Goal: Navigation & Orientation: Find specific page/section

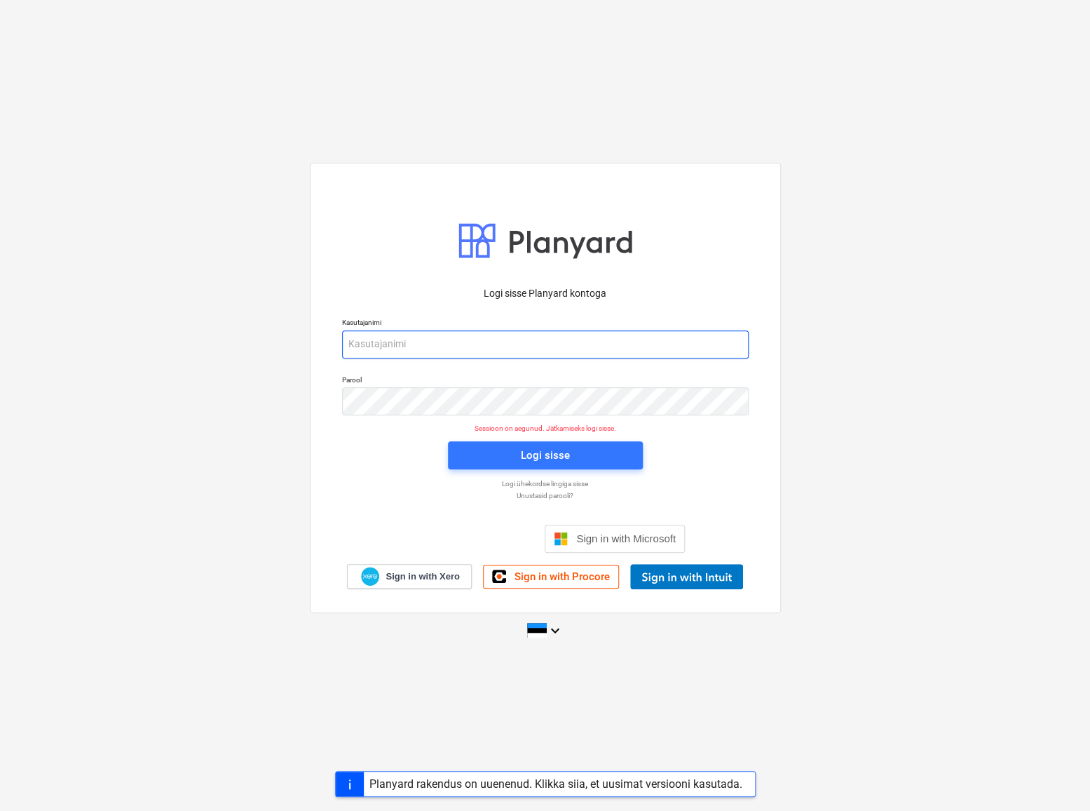
click at [470, 343] on input "email" at bounding box center [545, 344] width 407 height 28
type input "[EMAIL_ADDRESS][DOMAIN_NAME]"
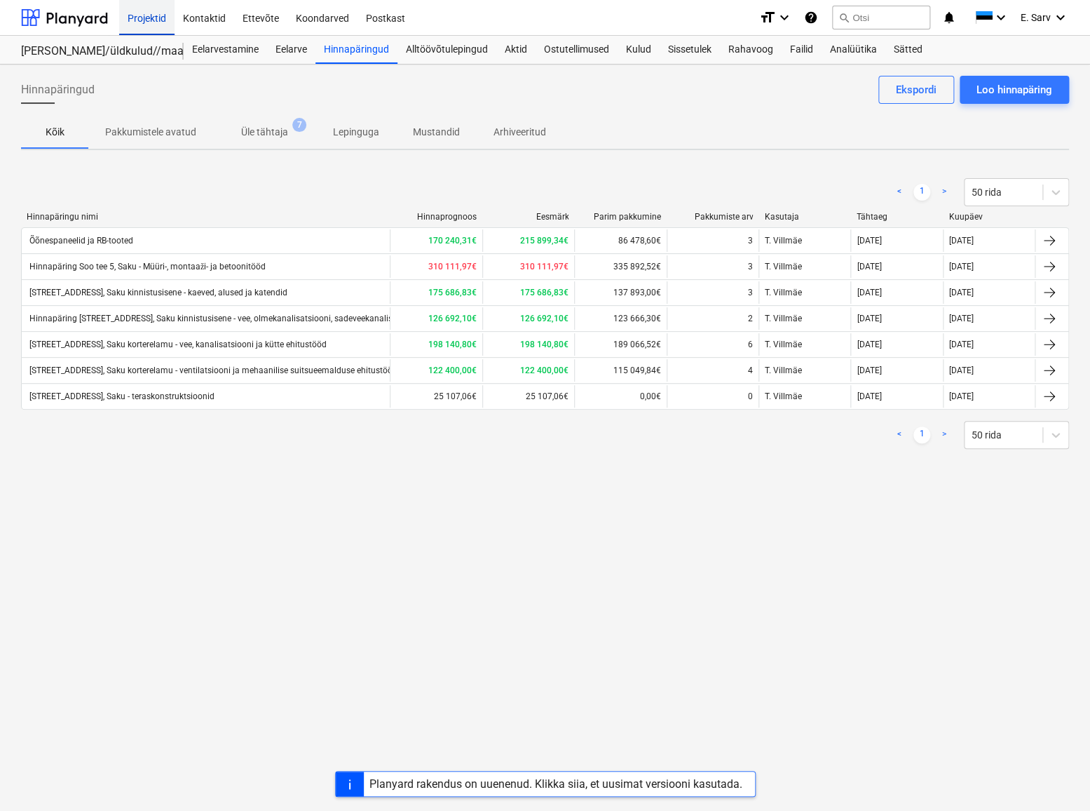
click at [142, 19] on div "Projektid" at bounding box center [146, 17] width 55 height 36
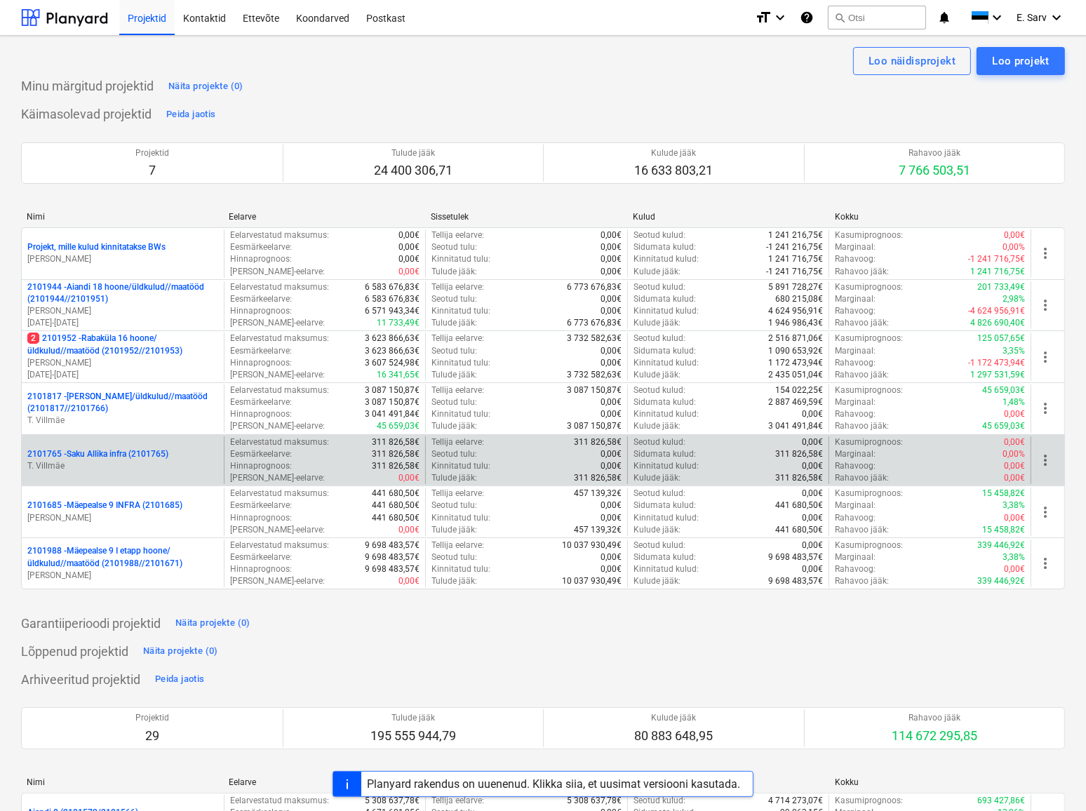
click at [113, 456] on p "2101765 - Saku Allika infra (2101765)" at bounding box center [97, 454] width 141 height 12
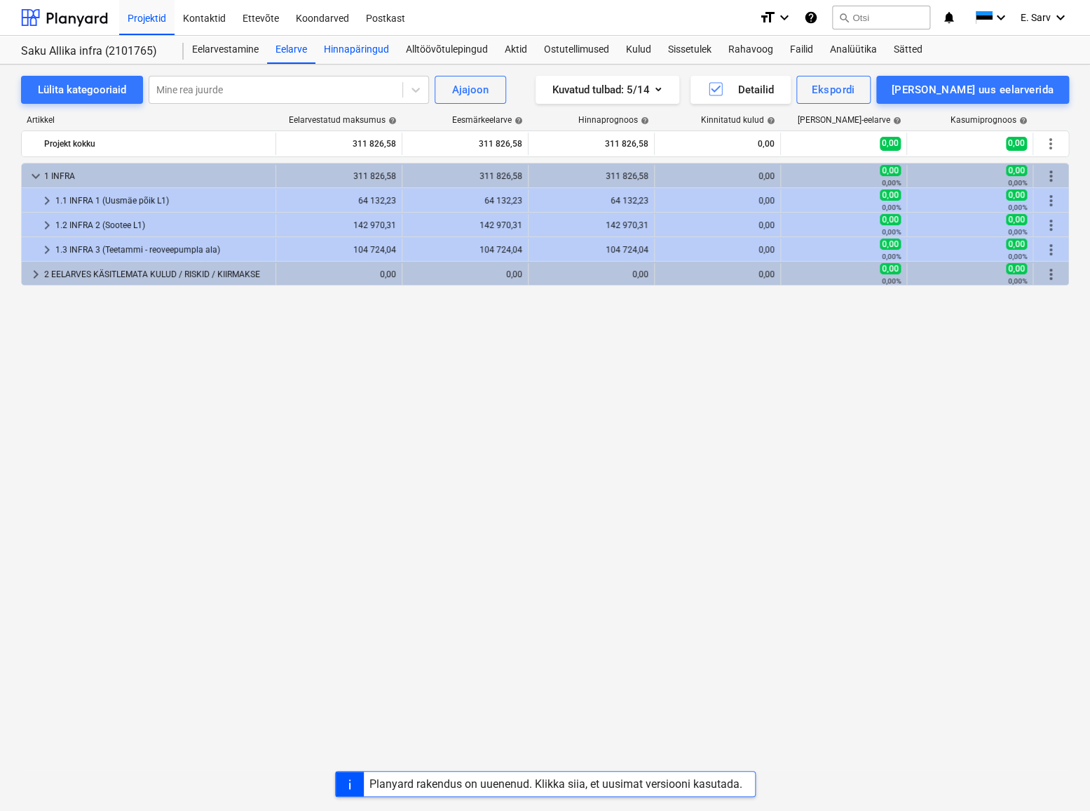
click at [339, 47] on div "Hinnapäringud" at bounding box center [357, 50] width 82 height 28
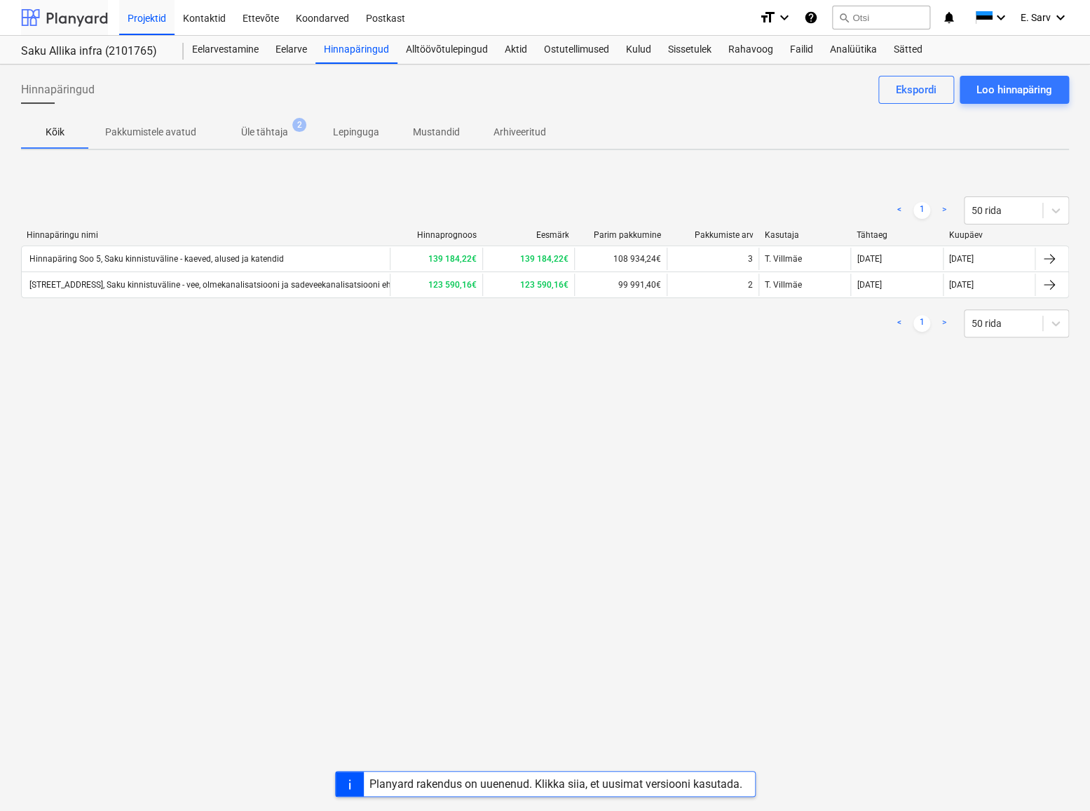
click at [86, 21] on div at bounding box center [64, 17] width 87 height 35
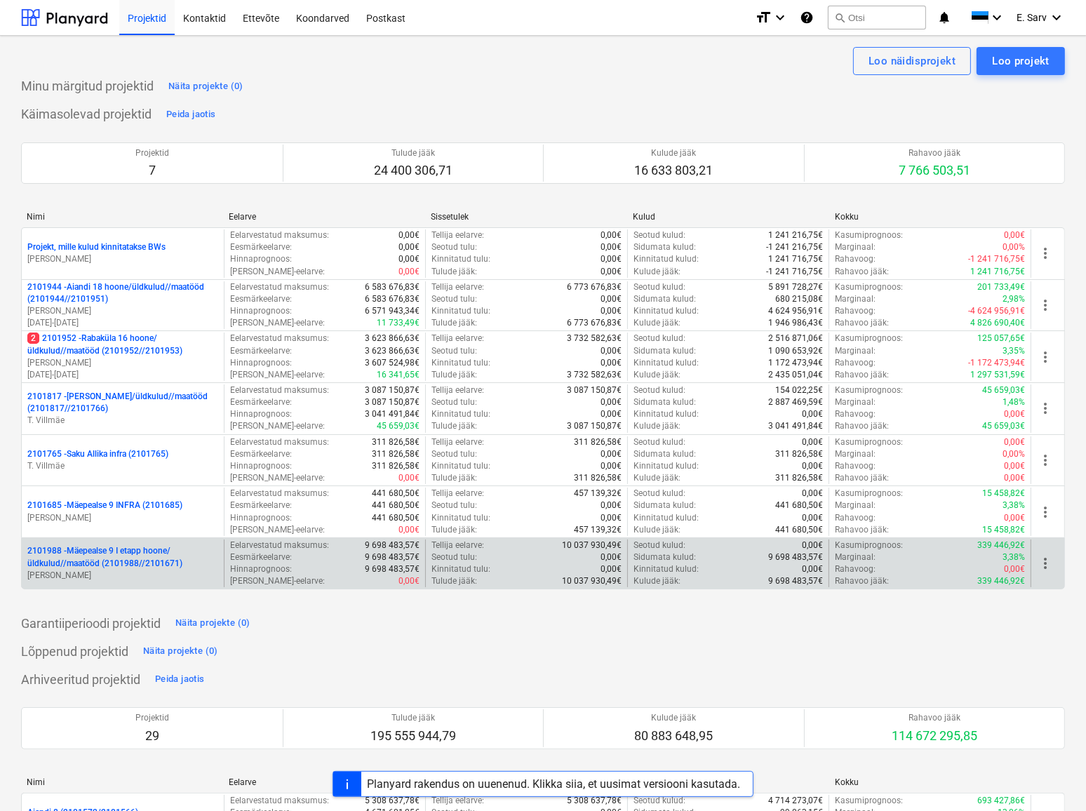
click at [118, 558] on p "2101988 - Mäepealse 9 I etapp hoone/üldkulud//maatööd (2101988//2101671)" at bounding box center [122, 557] width 191 height 24
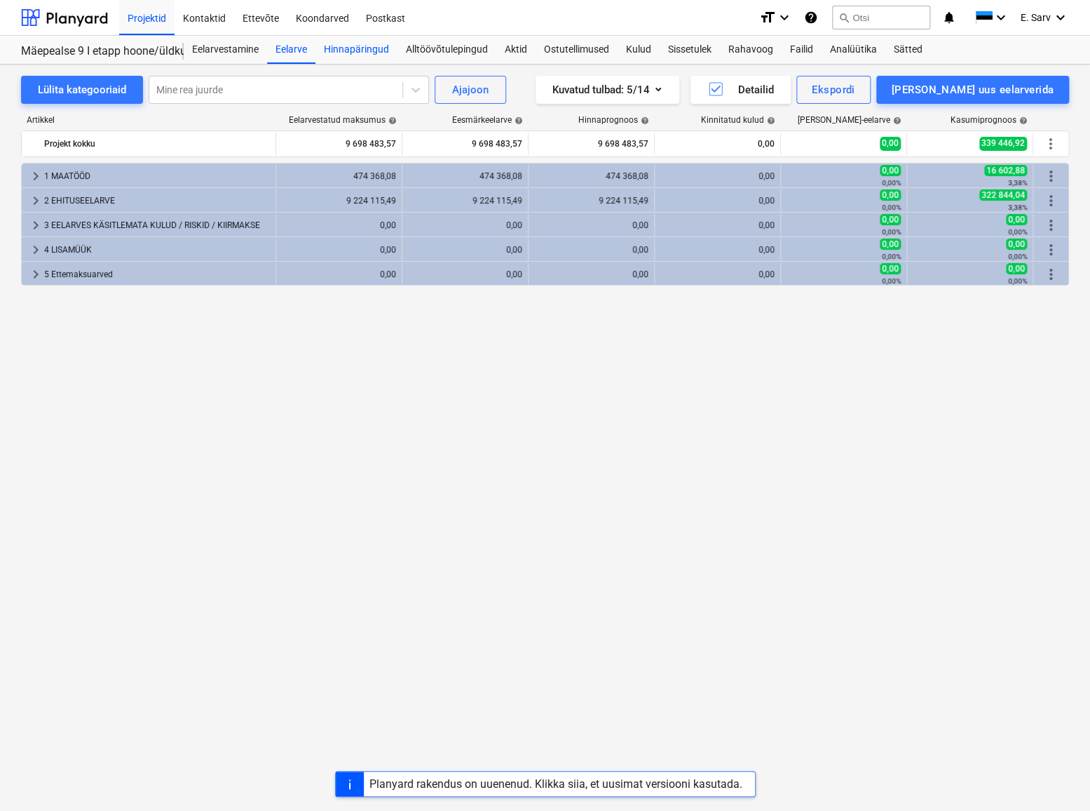
click at [365, 52] on div "Hinnapäringud" at bounding box center [357, 50] width 82 height 28
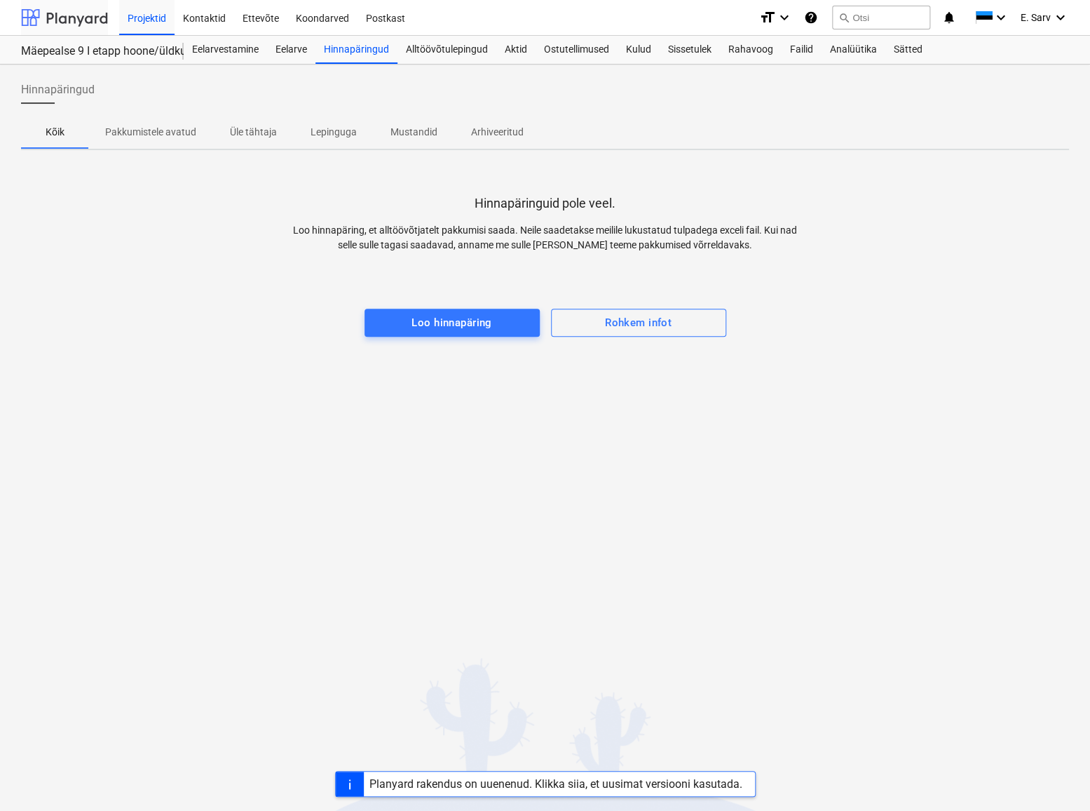
click at [74, 18] on div at bounding box center [64, 17] width 87 height 35
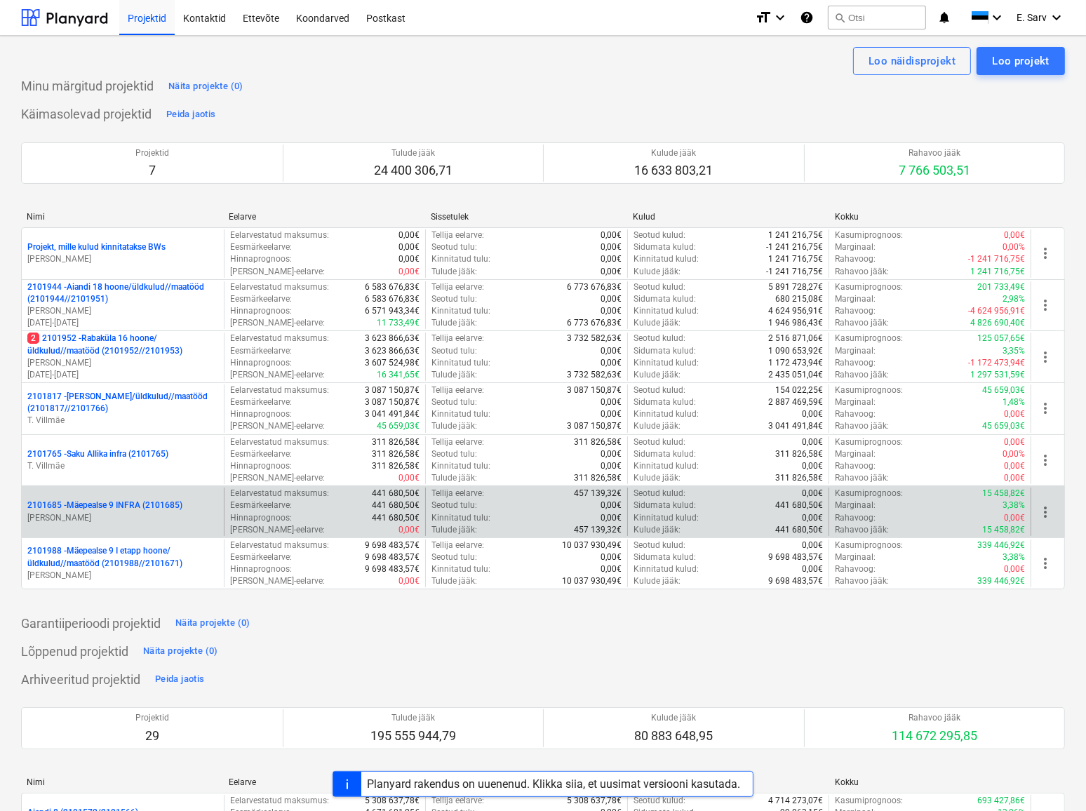
click at [95, 510] on p "2101685 - Mäepealse 9 INFRA (2101685)" at bounding box center [104, 505] width 155 height 12
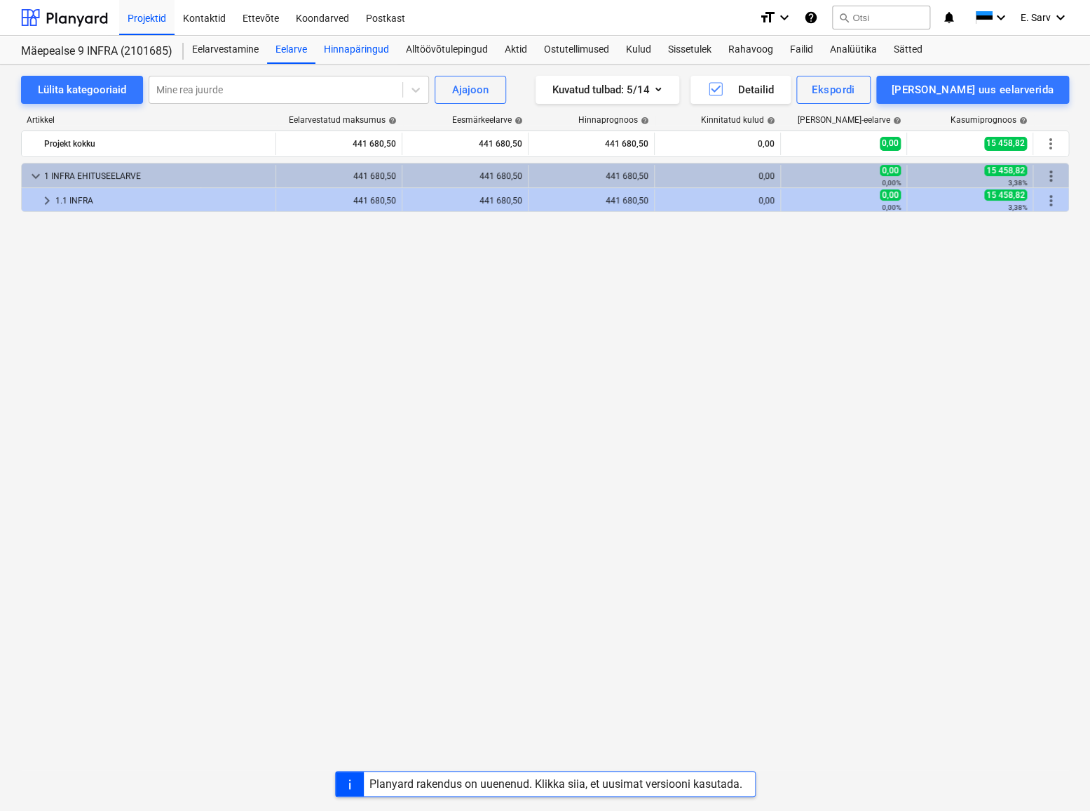
click at [357, 45] on div "Hinnapäringud" at bounding box center [357, 50] width 82 height 28
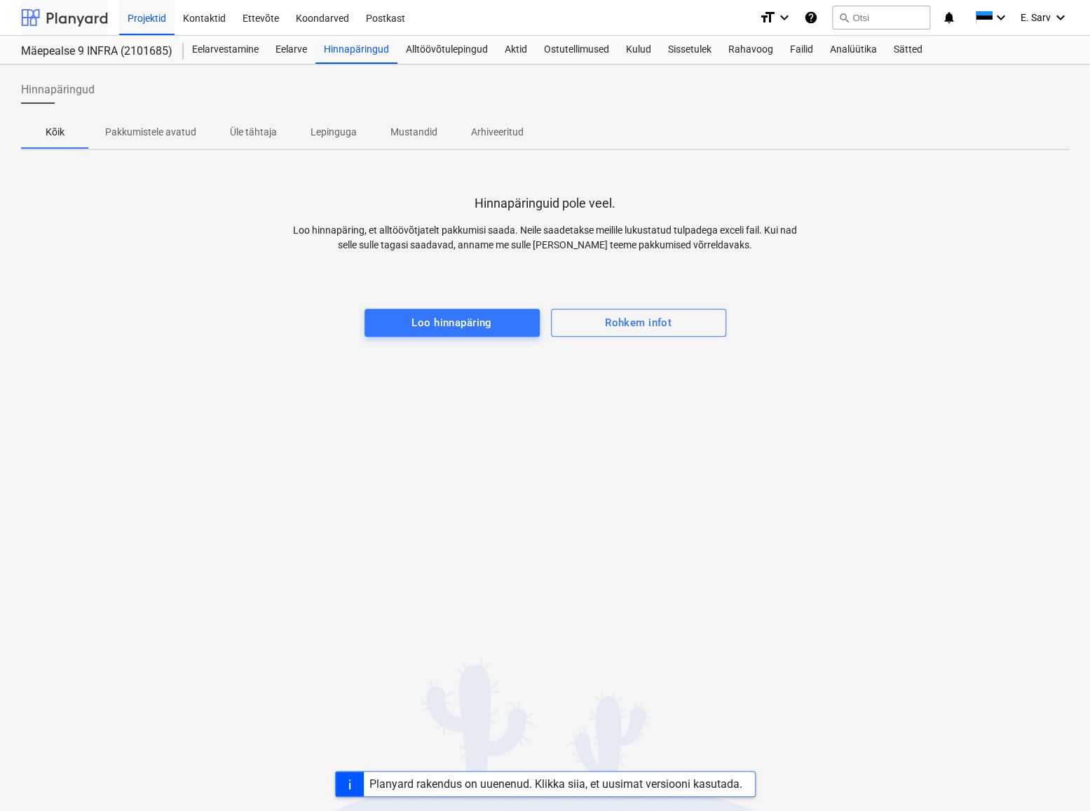
click at [86, 15] on div at bounding box center [64, 17] width 87 height 35
